Goal: Transaction & Acquisition: Purchase product/service

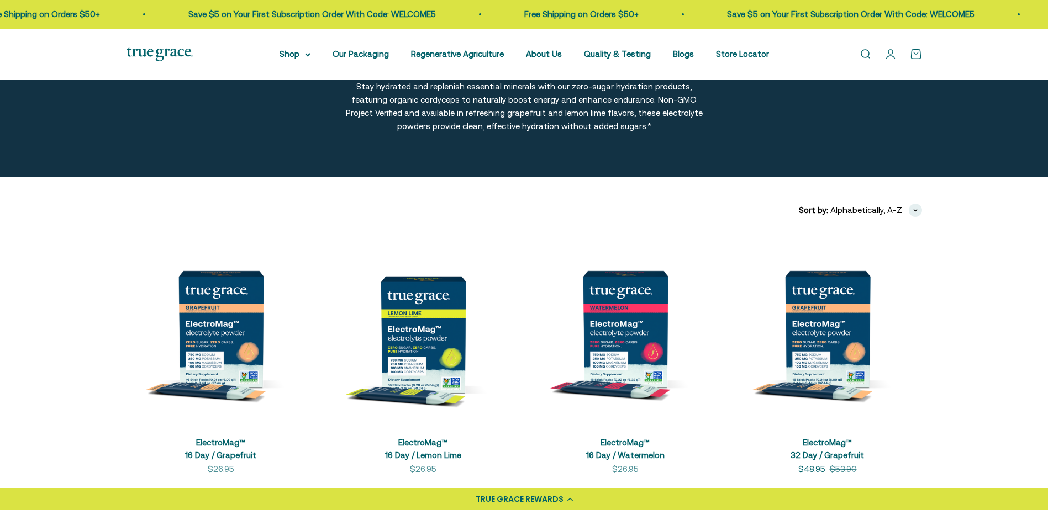
scroll to position [110, 0]
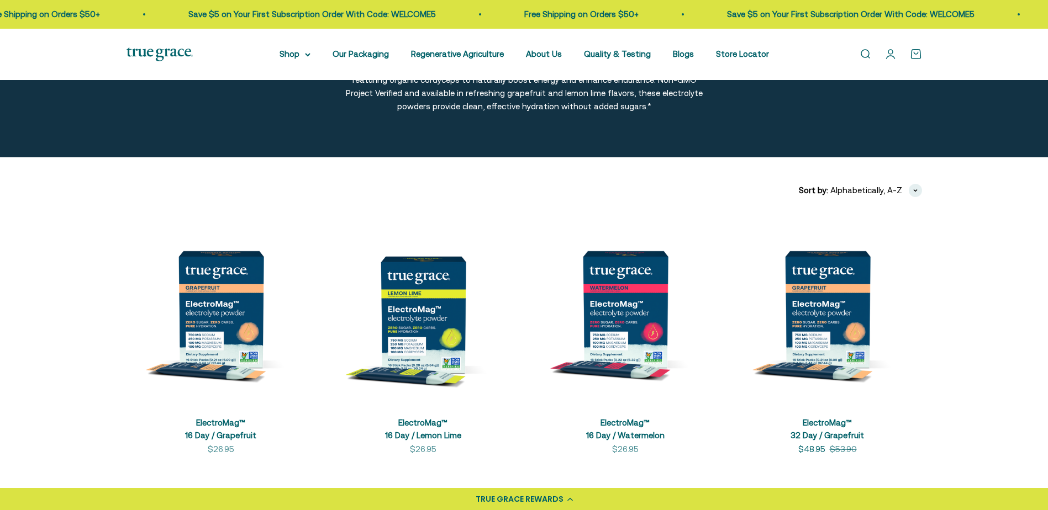
click at [887, 56] on link "Open account page" at bounding box center [890, 54] width 12 height 12
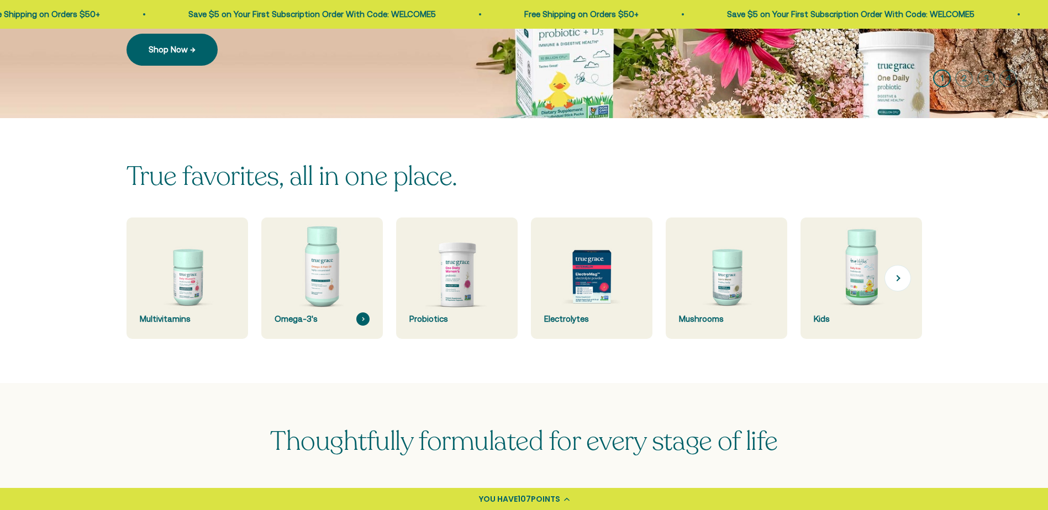
scroll to position [221, 0]
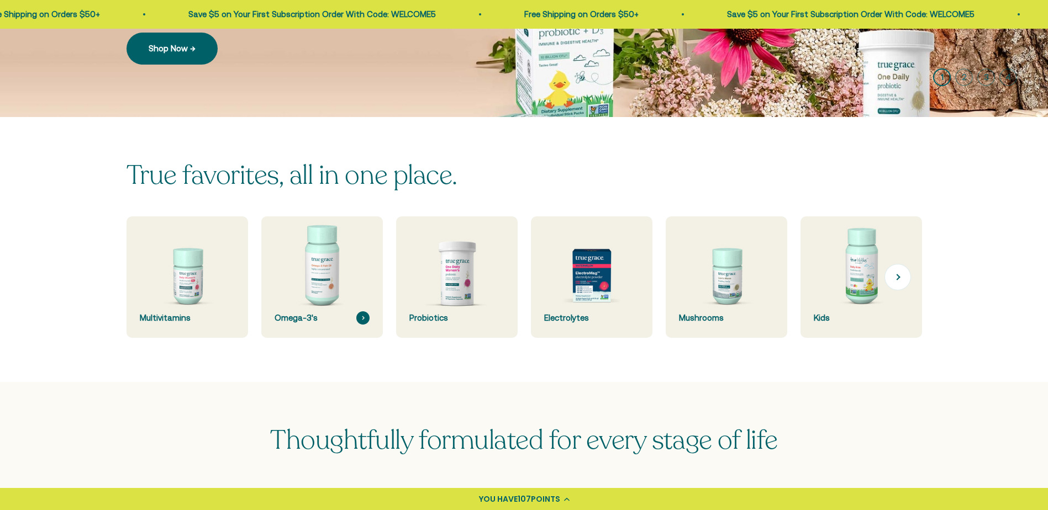
click at [318, 271] on img at bounding box center [321, 277] width 129 height 129
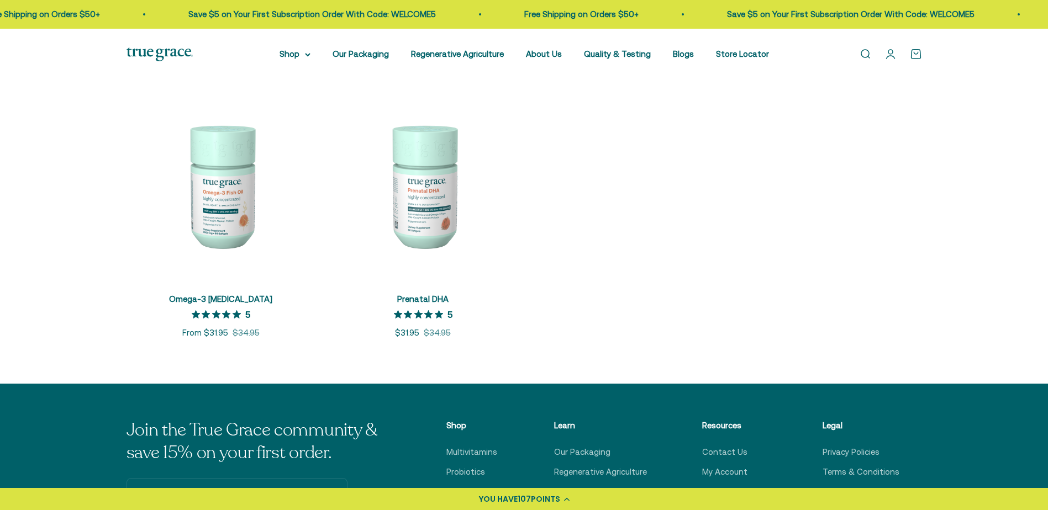
scroll to position [276, 0]
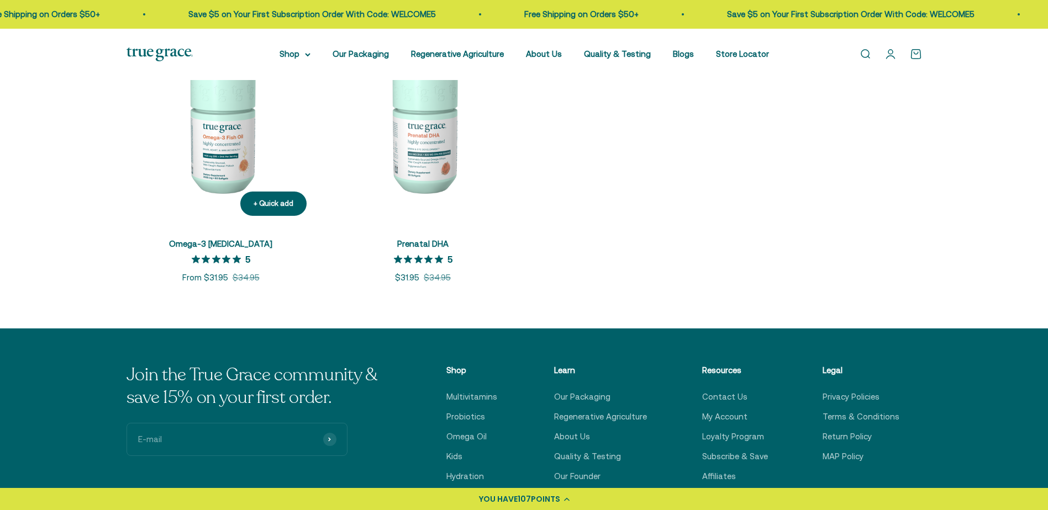
click at [223, 149] on img at bounding box center [220, 130] width 189 height 189
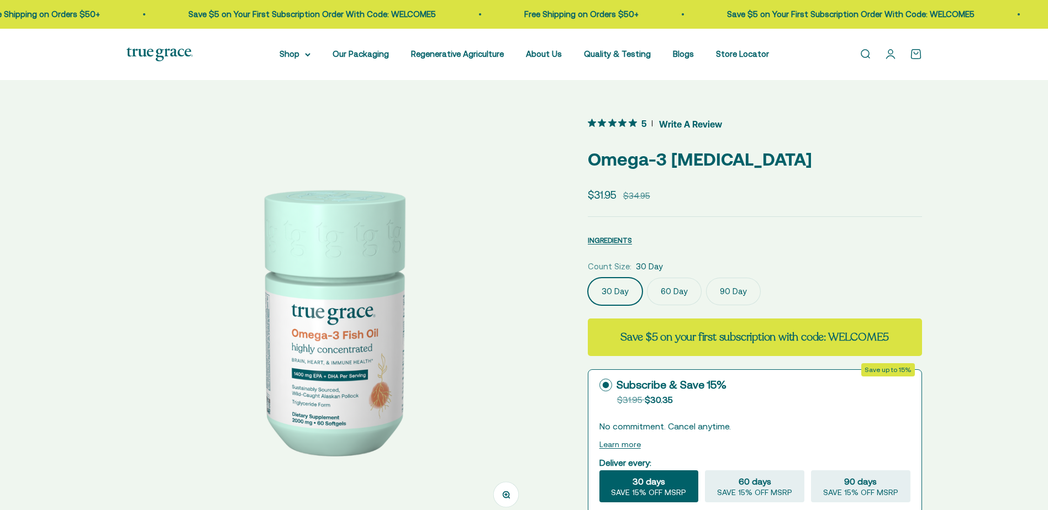
click at [675, 291] on label "60 Day" at bounding box center [674, 292] width 55 height 28
click at [588, 278] on input "60 Day" at bounding box center [587, 277] width 1 height 1
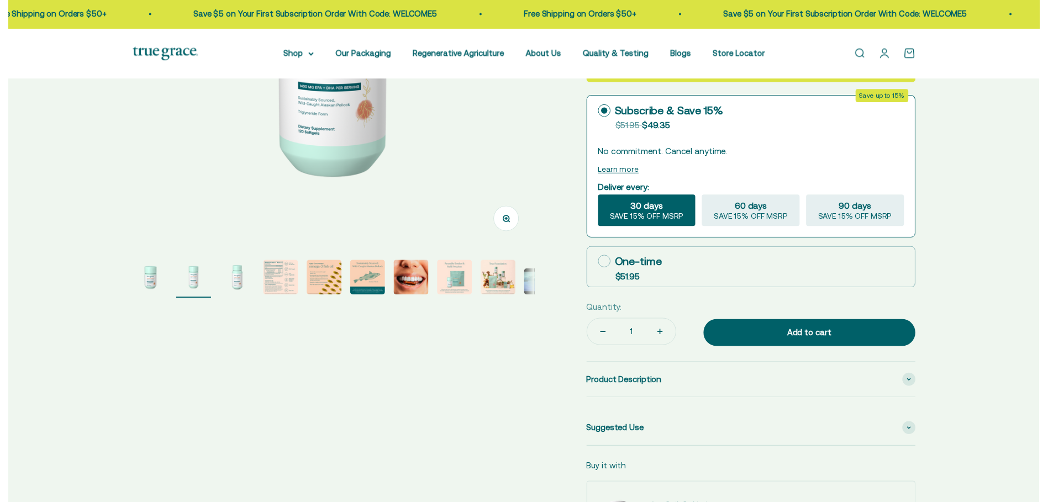
scroll to position [276, 0]
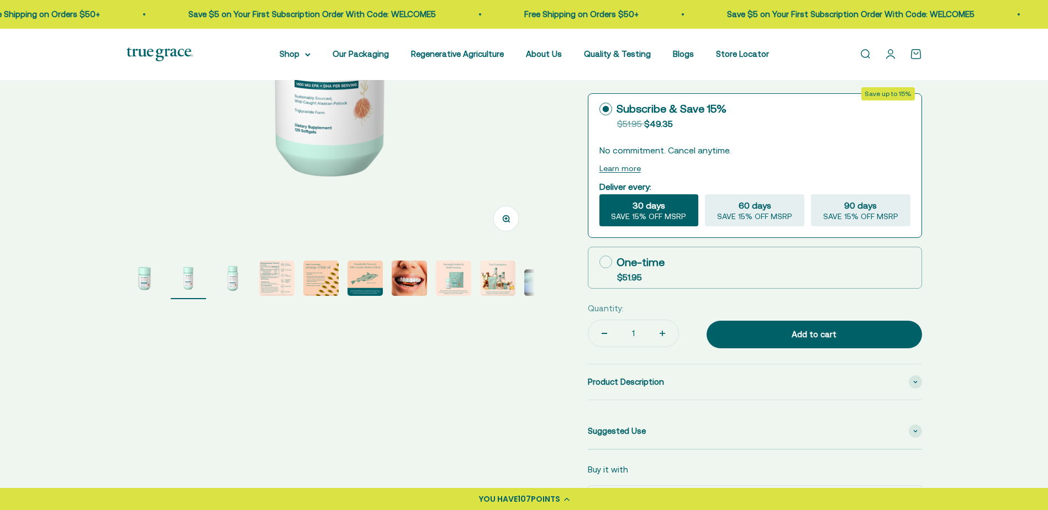
click at [605, 258] on icon at bounding box center [605, 262] width 13 height 13
click at [599, 262] on input "One-time $51.95" at bounding box center [599, 262] width 1 height 1
radio input "true"
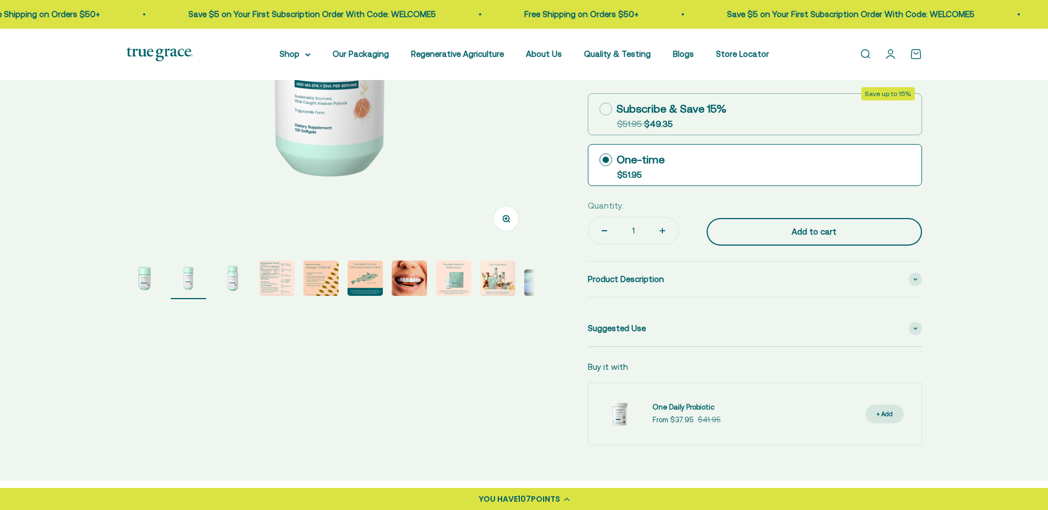
click at [825, 230] on div "Add to cart" at bounding box center [813, 231] width 171 height 13
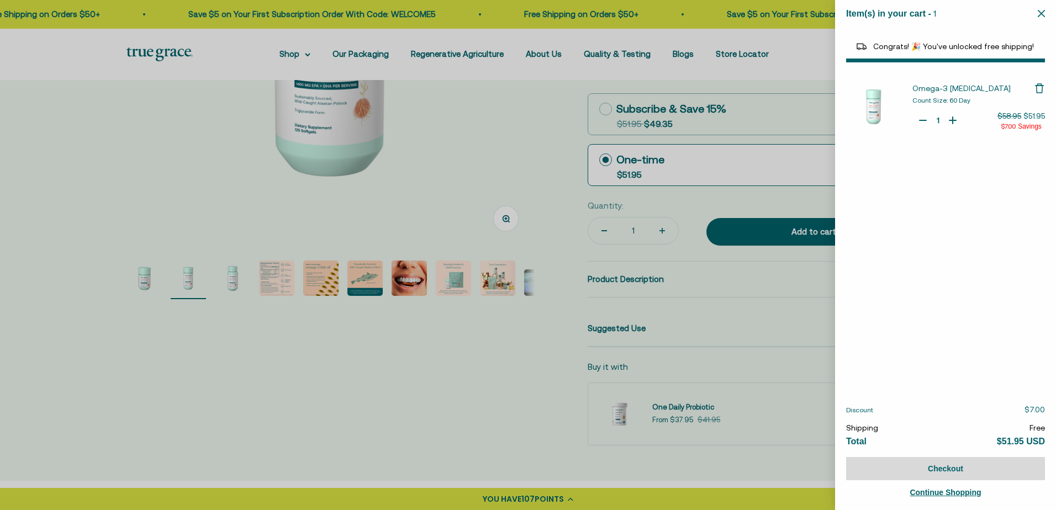
select select "44878154563798"
select select "44882806636758"
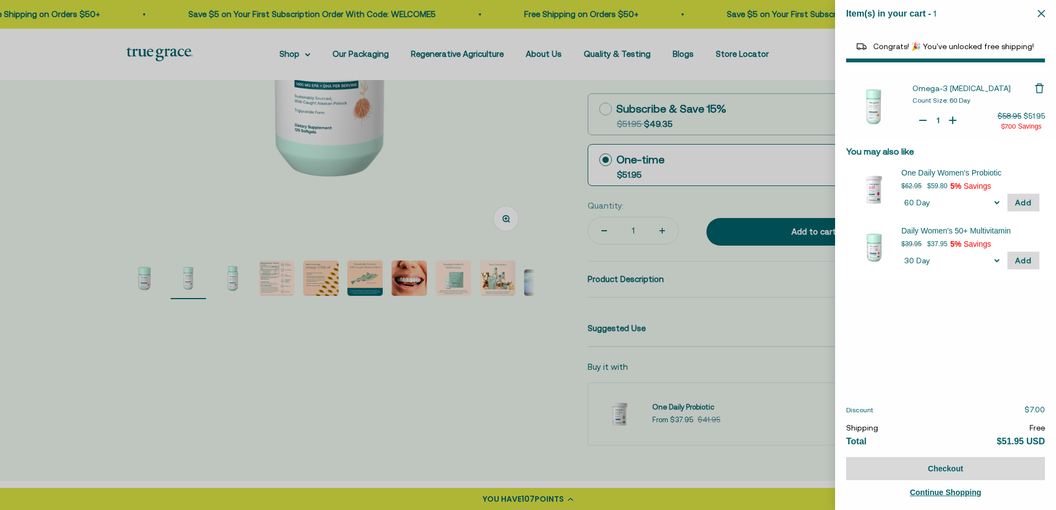
click at [295, 52] on div at bounding box center [528, 255] width 1056 height 510
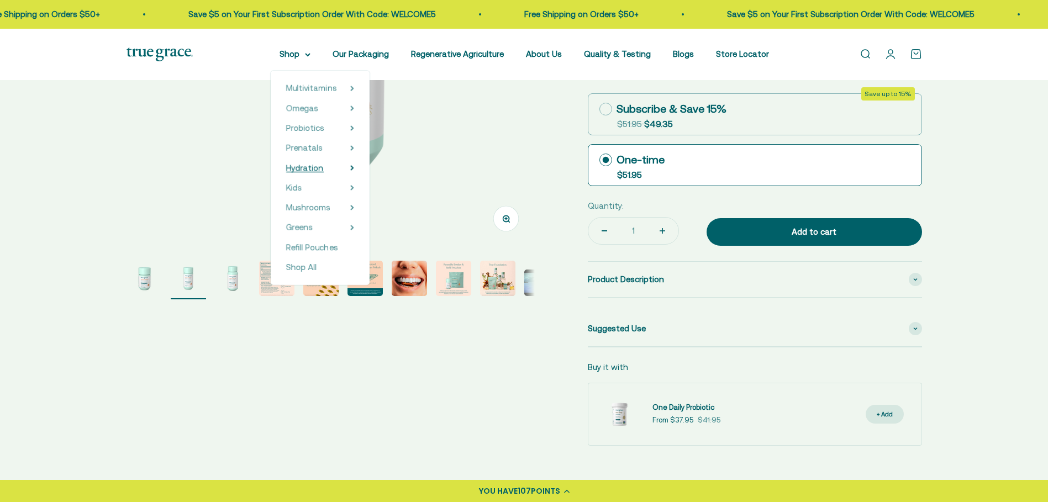
click at [320, 168] on span "Hydration" at bounding box center [305, 167] width 38 height 9
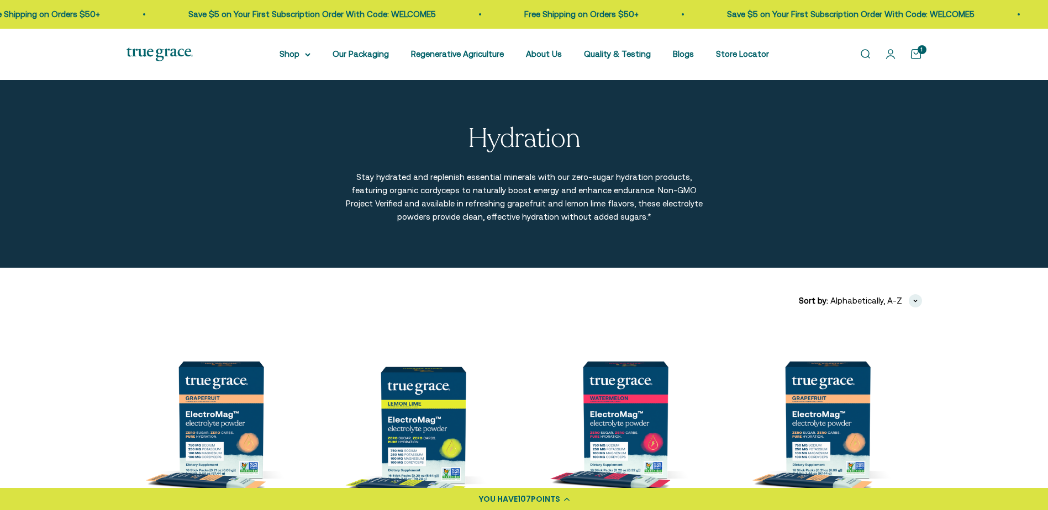
click at [918, 54] on div "1" at bounding box center [921, 49] width 9 height 9
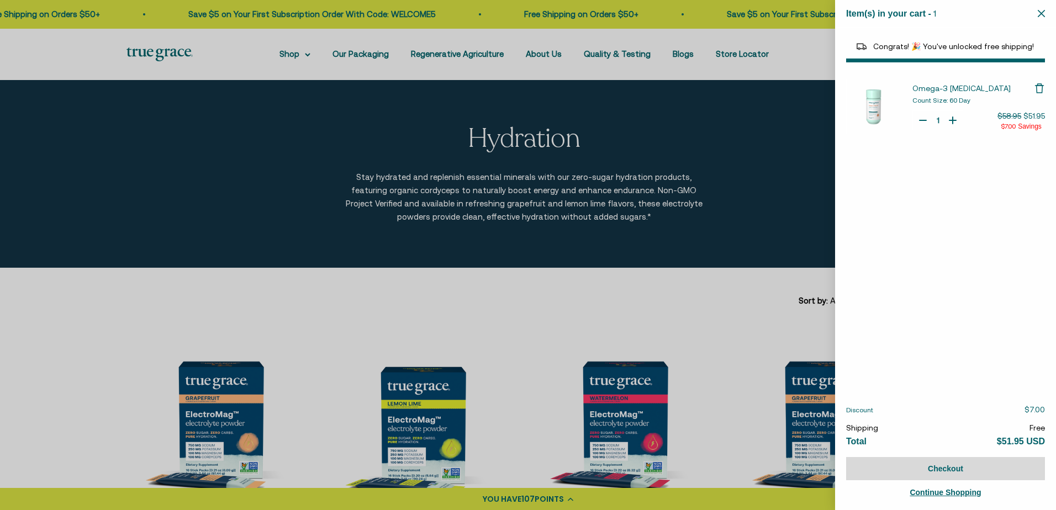
select select "44878154563798"
select select "44882806636758"
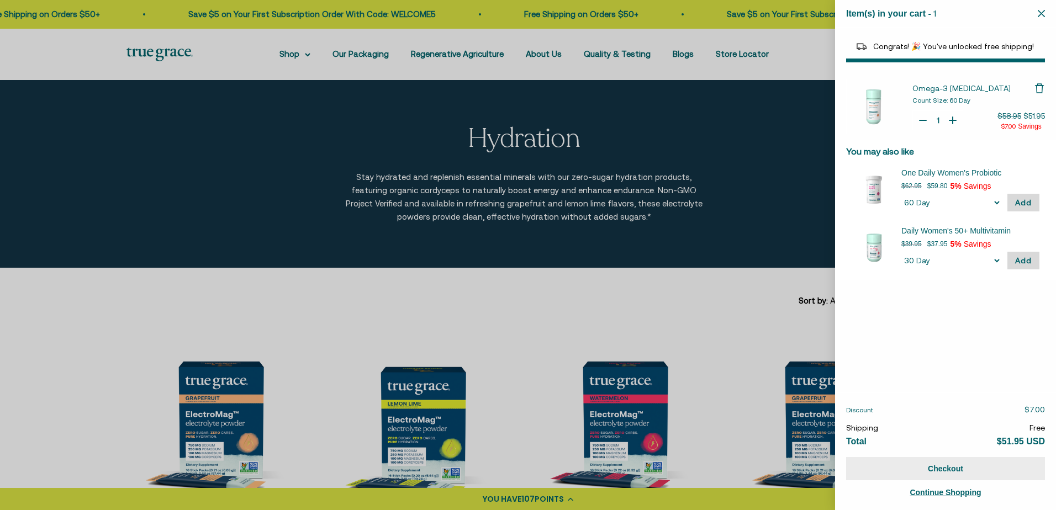
click at [878, 475] on button "Checkout" at bounding box center [945, 468] width 199 height 23
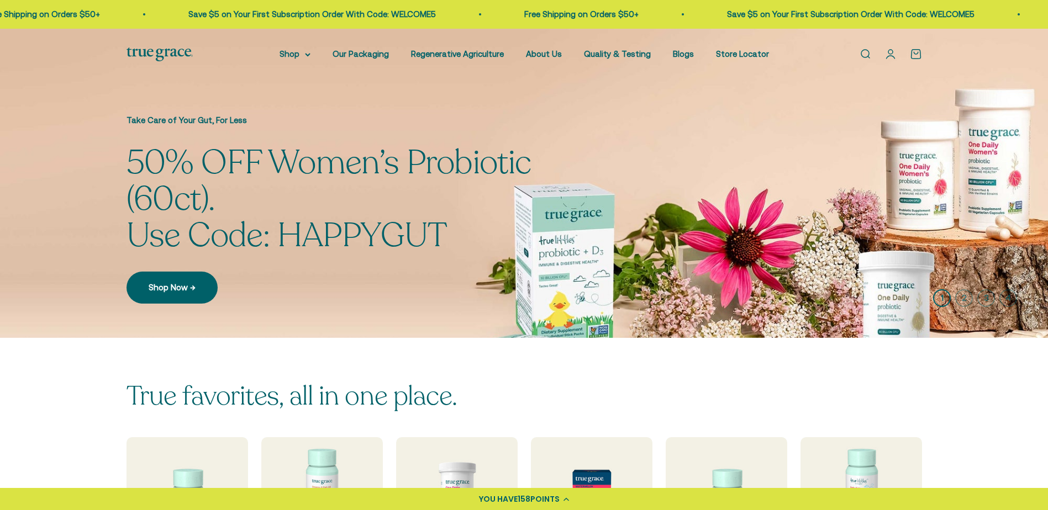
click at [890, 52] on link "Open account page" at bounding box center [890, 54] width 12 height 12
